Goal: Find specific page/section

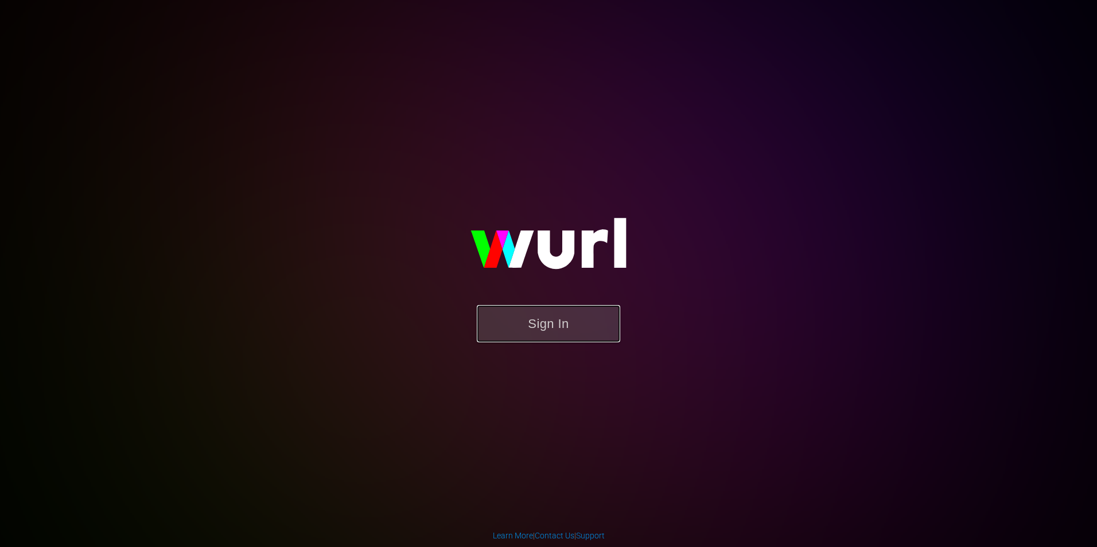
click at [554, 328] on button "Sign In" at bounding box center [548, 323] width 143 height 37
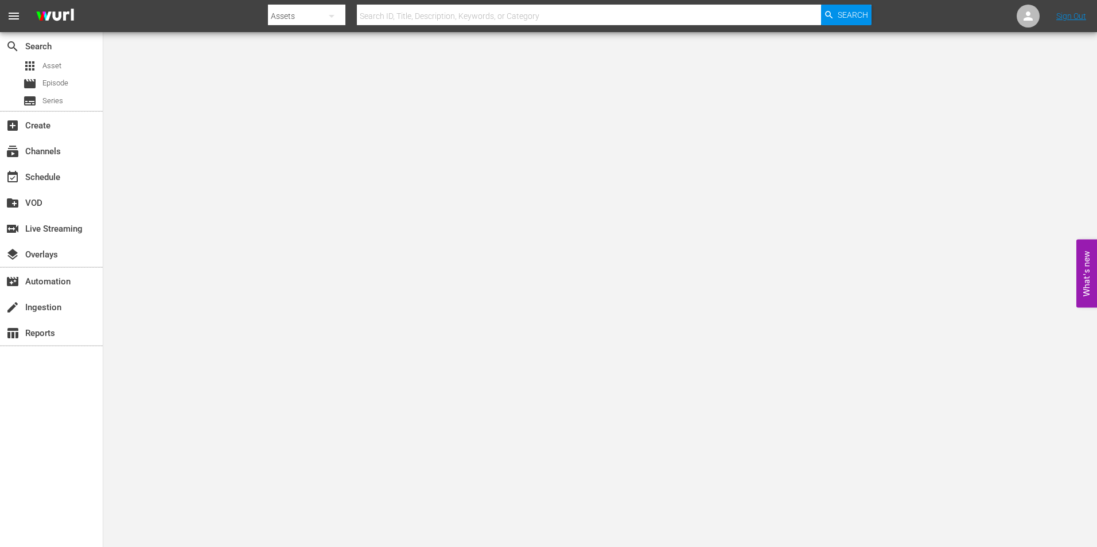
click at [537, 20] on input "text" at bounding box center [589, 16] width 464 height 28
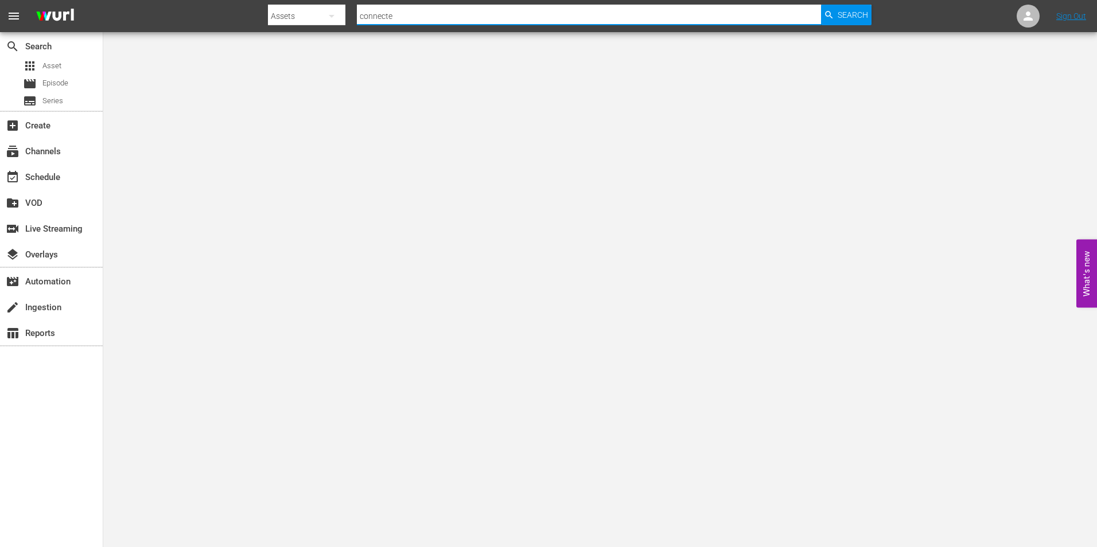
type input "connected"
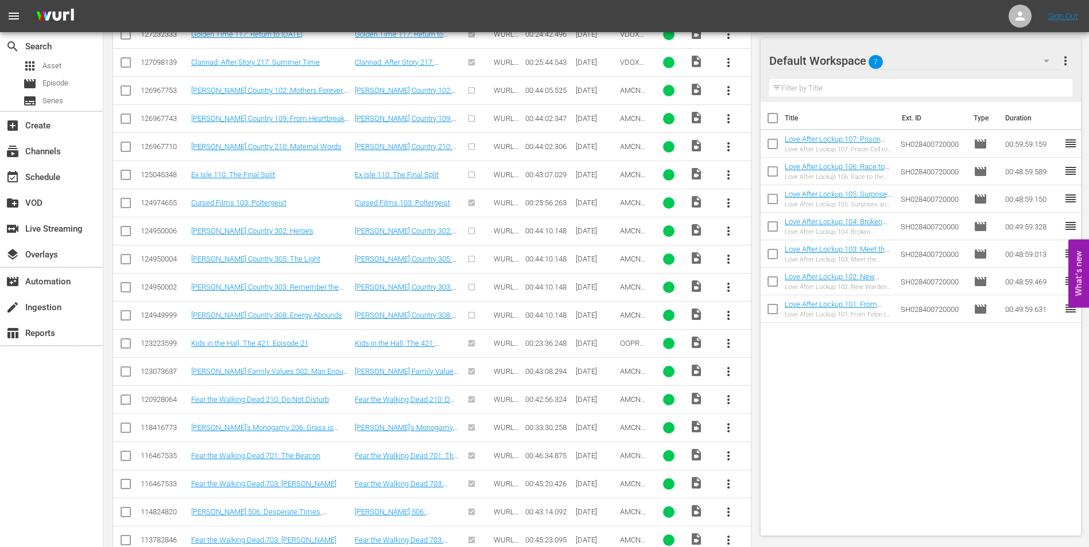
scroll to position [2672, 0]
